Goal: Obtain resource: Obtain resource

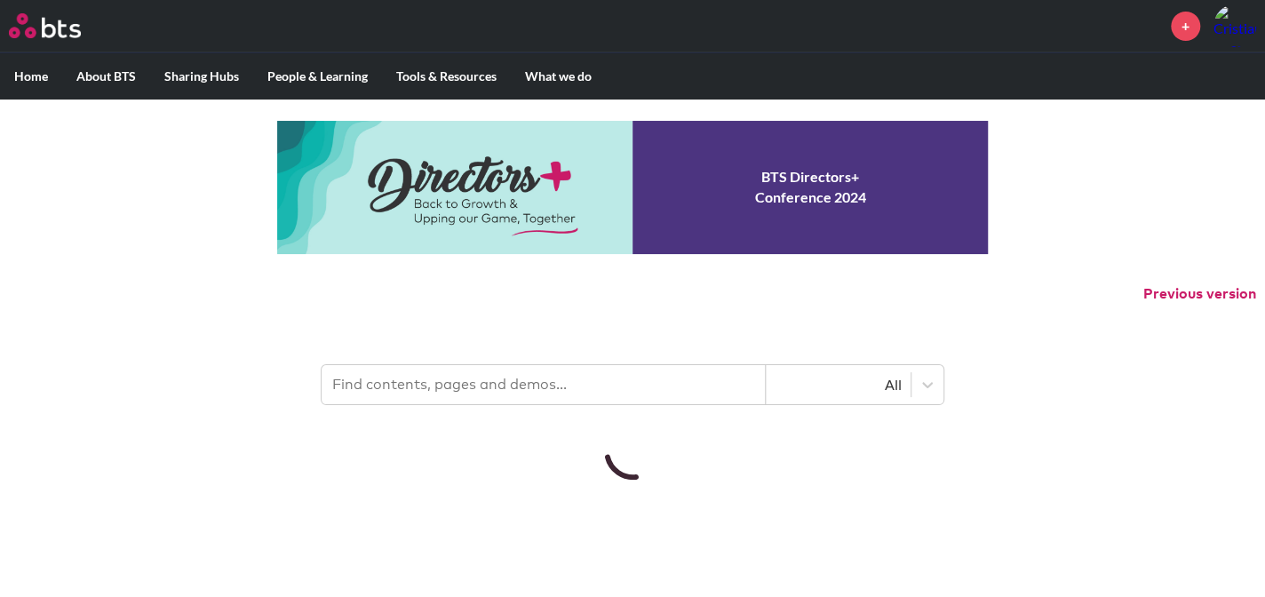
click at [538, 390] on input "text" at bounding box center [544, 384] width 444 height 39
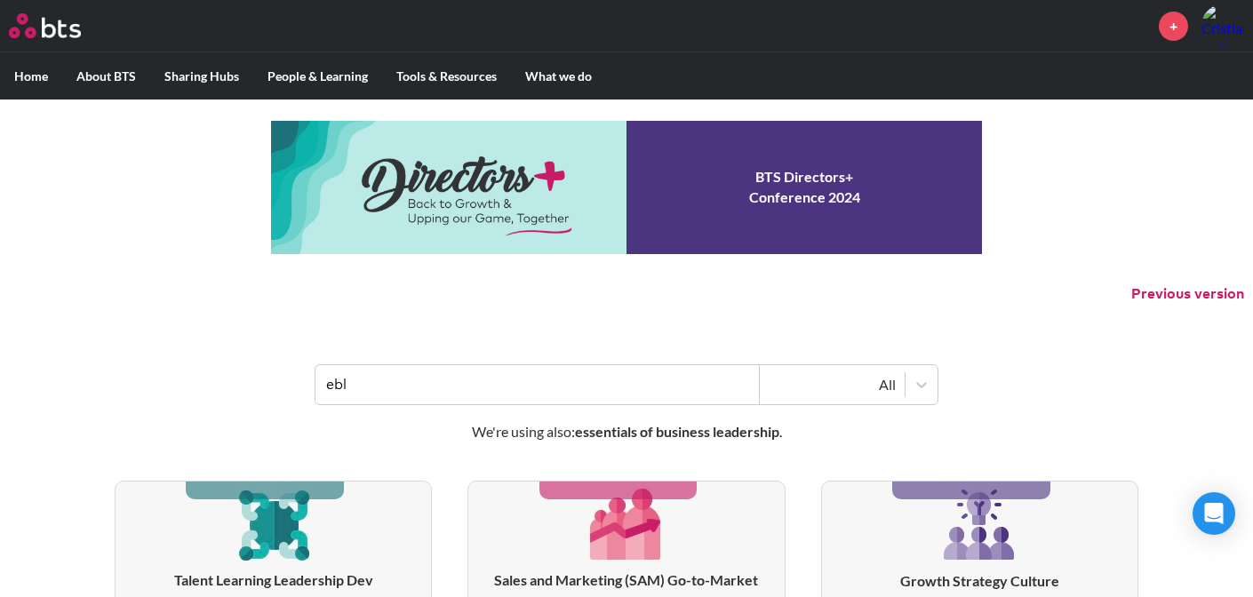
type input "ebl"
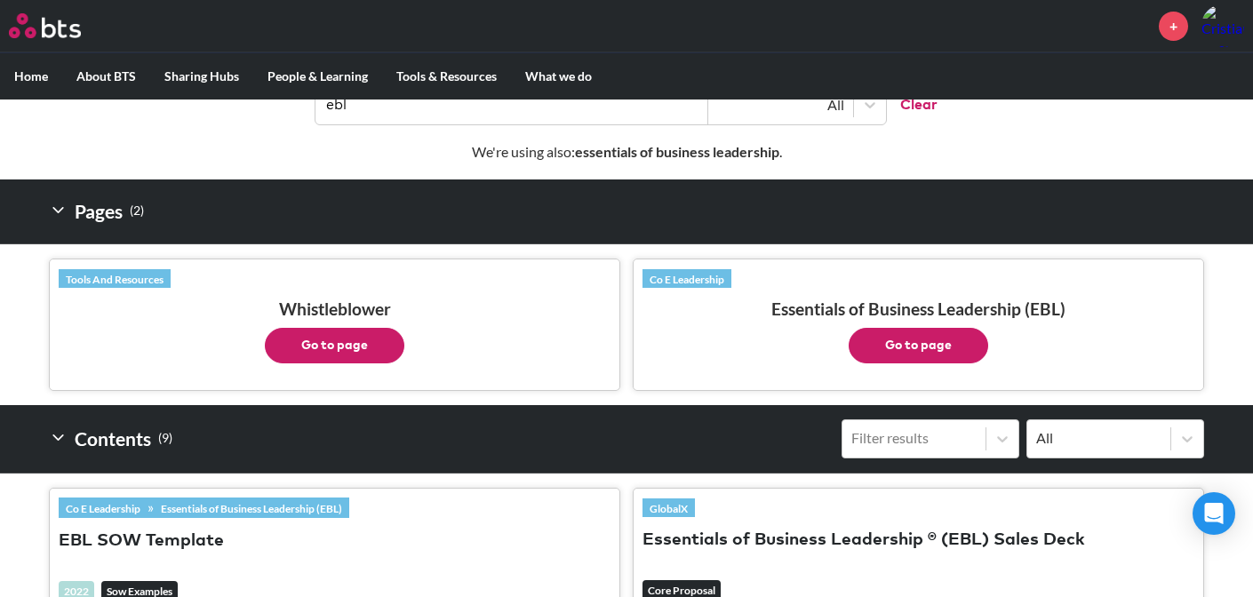
scroll to position [242, 0]
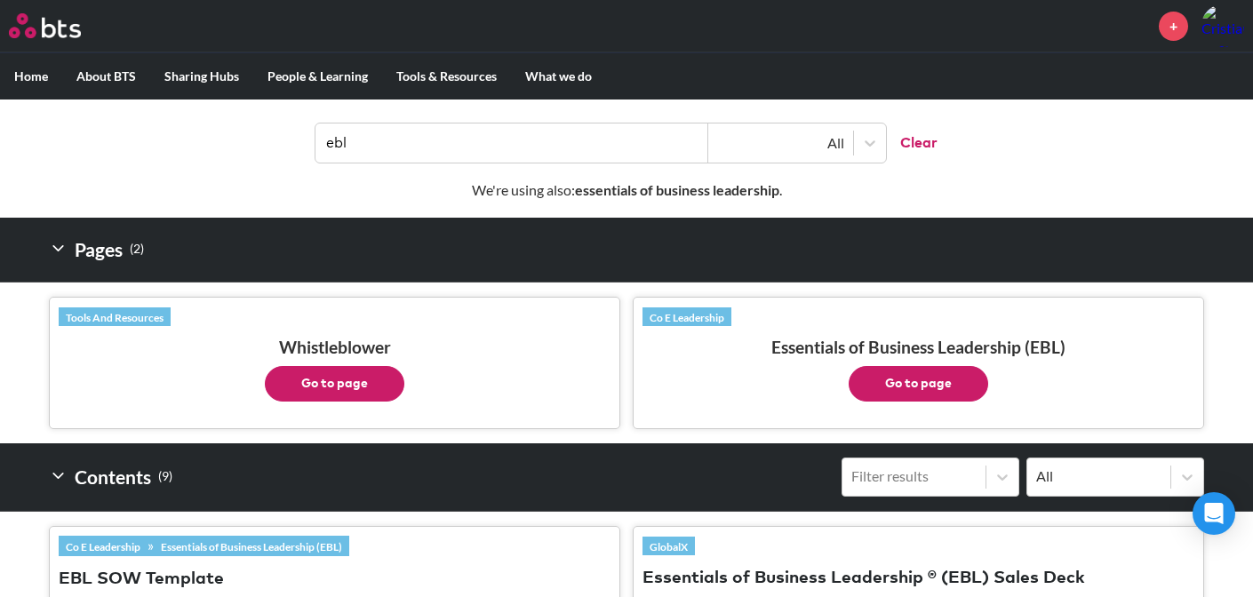
drag, startPoint x: 904, startPoint y: 373, endPoint x: 891, endPoint y: 373, distance: 13.3
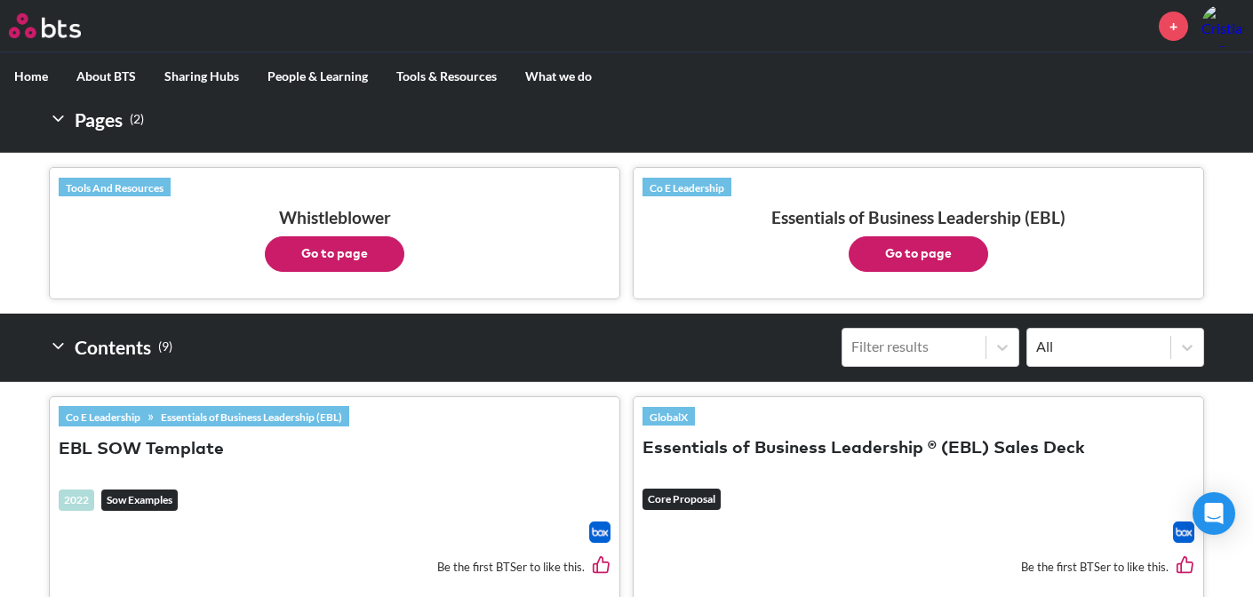
scroll to position [565, 0]
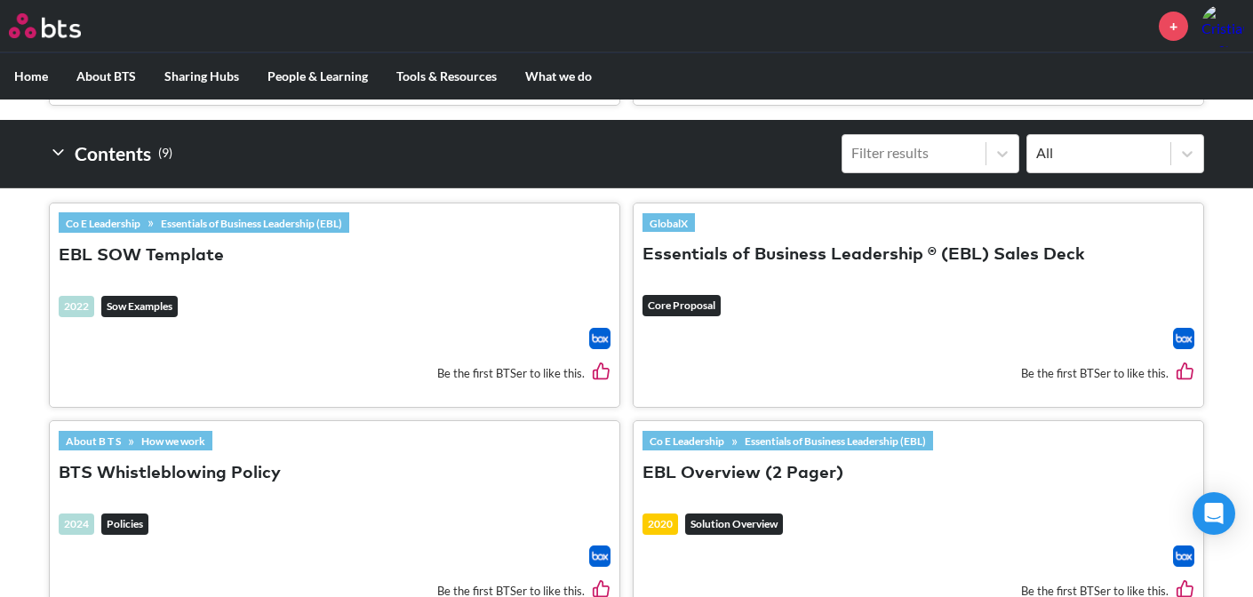
drag, startPoint x: 775, startPoint y: 254, endPoint x: 747, endPoint y: 249, distance: 28.1
click at [747, 249] on button "Essentials of Business Leadership ® (EBL) Sales Deck" at bounding box center [863, 255] width 442 height 24
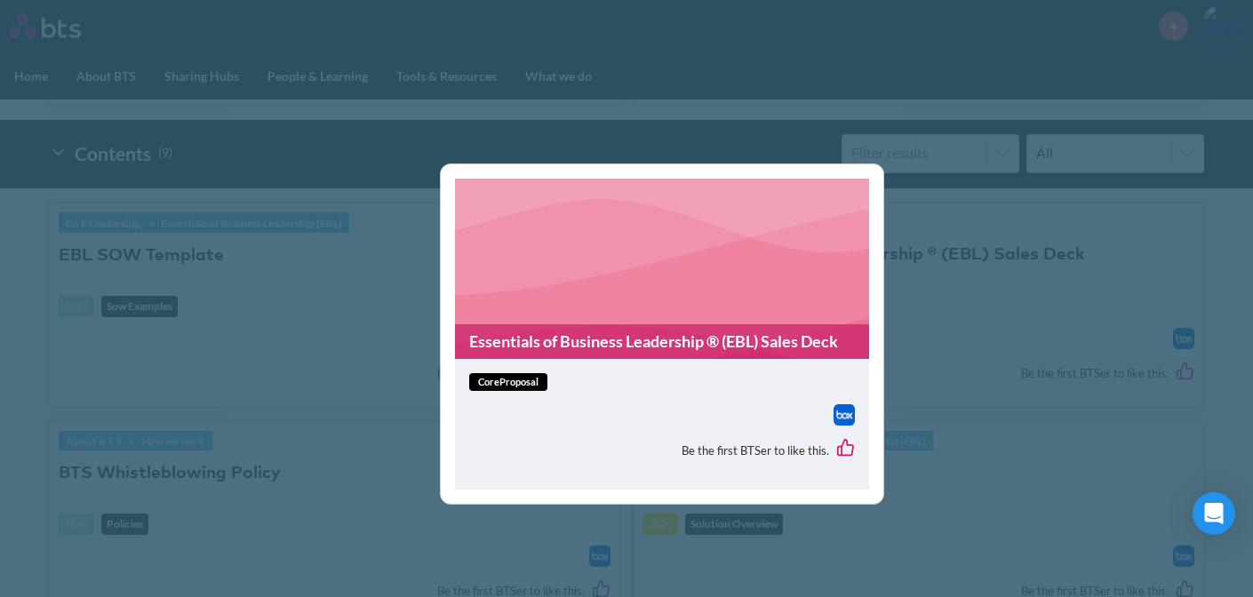
drag, startPoint x: 527, startPoint y: 383, endPoint x: 843, endPoint y: 417, distance: 318.1
click at [843, 417] on img at bounding box center [843, 414] width 21 height 21
click at [952, 231] on div "Essentials of Business Leadership ® (EBL) Sales Deck coreProposal Be the first …" at bounding box center [626, 298] width 1253 height 597
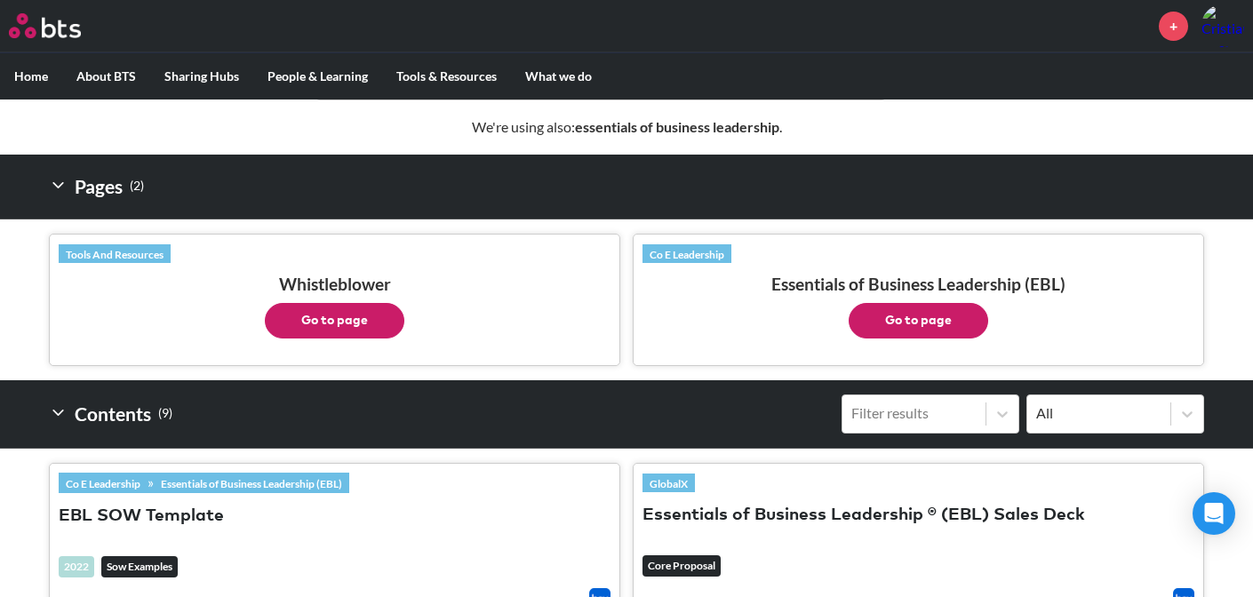
scroll to position [242, 0]
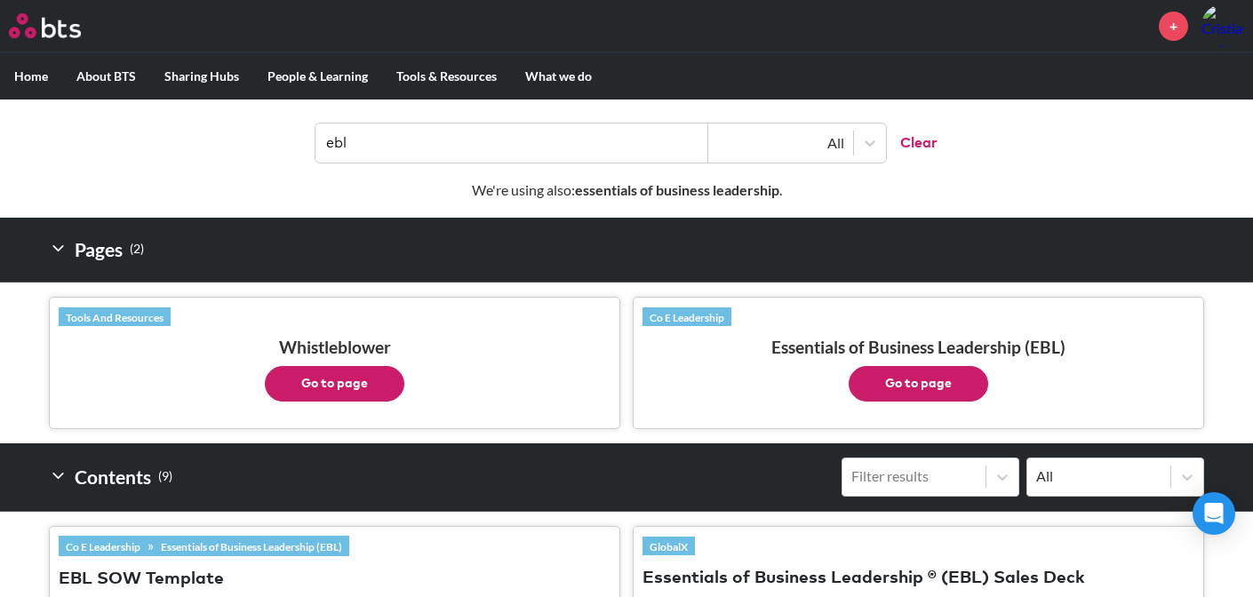
click at [909, 376] on button "Go to page" at bounding box center [917, 384] width 139 height 36
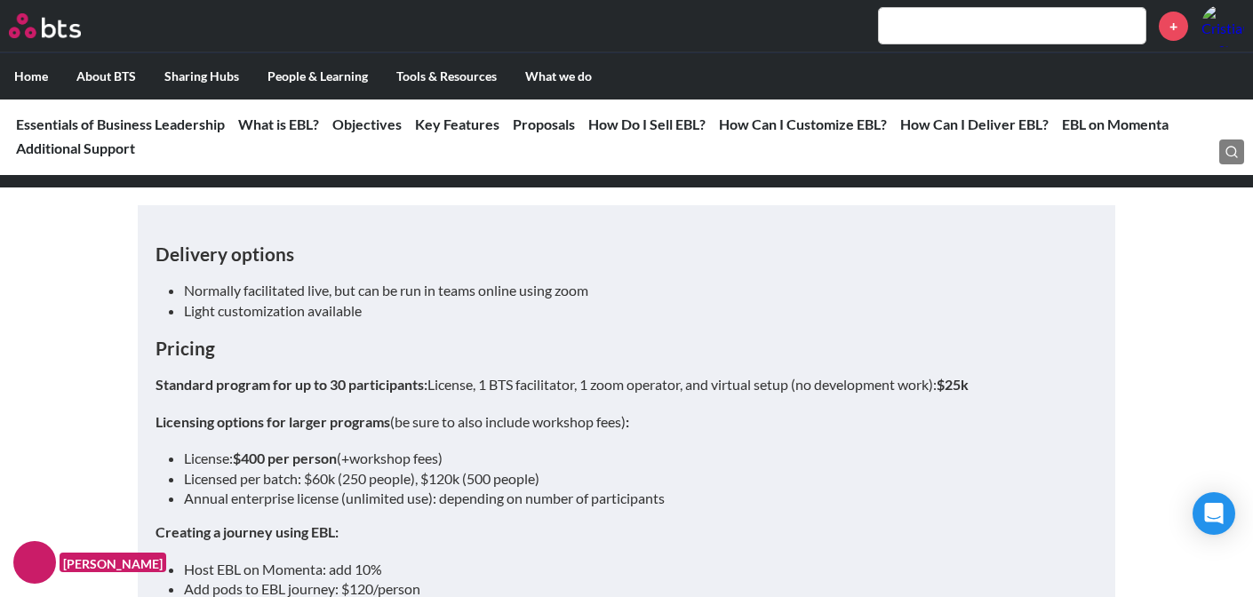
scroll to position [5249, 0]
